Goal: Communication & Community: Connect with others

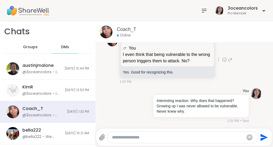
scroll to position [584, 0]
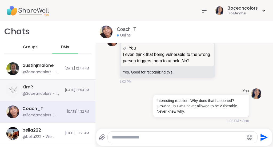
click at [52, 94] on div "KimR @3oceancolors - I am learning my boundaries, how to express them in a posi…" at bounding box center [47, 91] width 95 height 22
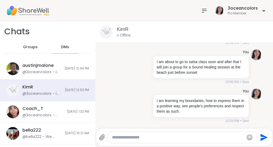
scroll to position [0, 0]
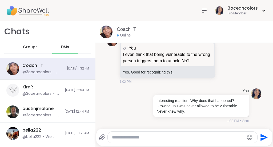
scroll to position [584, 0]
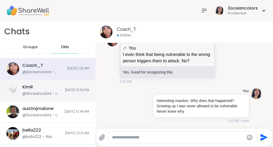
click at [66, 92] on span "[DATE] 12:53 PM" at bounding box center [77, 90] width 24 height 5
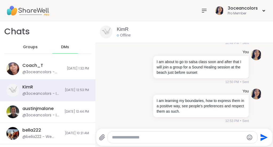
scroll to position [0, 0]
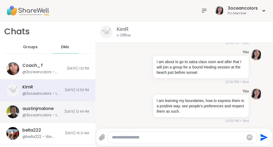
click at [70, 111] on span "[DATE] 12:44 PM" at bounding box center [77, 112] width 25 height 5
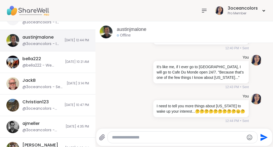
scroll to position [72, 0]
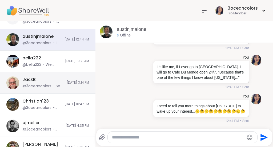
click at [74, 85] on span "[DATE] 3:14 PM" at bounding box center [78, 83] width 22 height 5
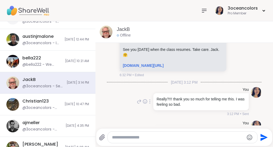
scroll to position [201, 0]
